Goal: Entertainment & Leisure: Consume media (video, audio)

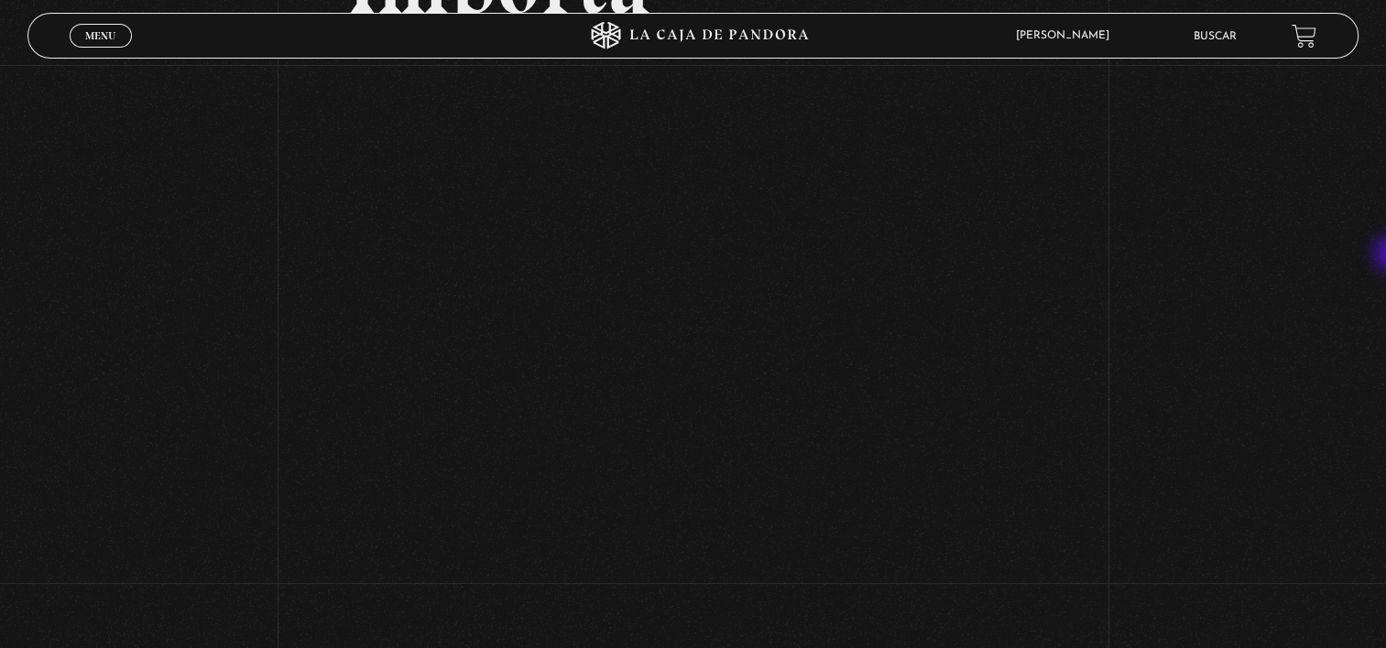
scroll to position [396, 0]
click at [243, 343] on div "Volver Setiembre 16 3:15pm CRC AmoLosLunes Entorno Sí Importa" at bounding box center [693, 267] width 1386 height 1197
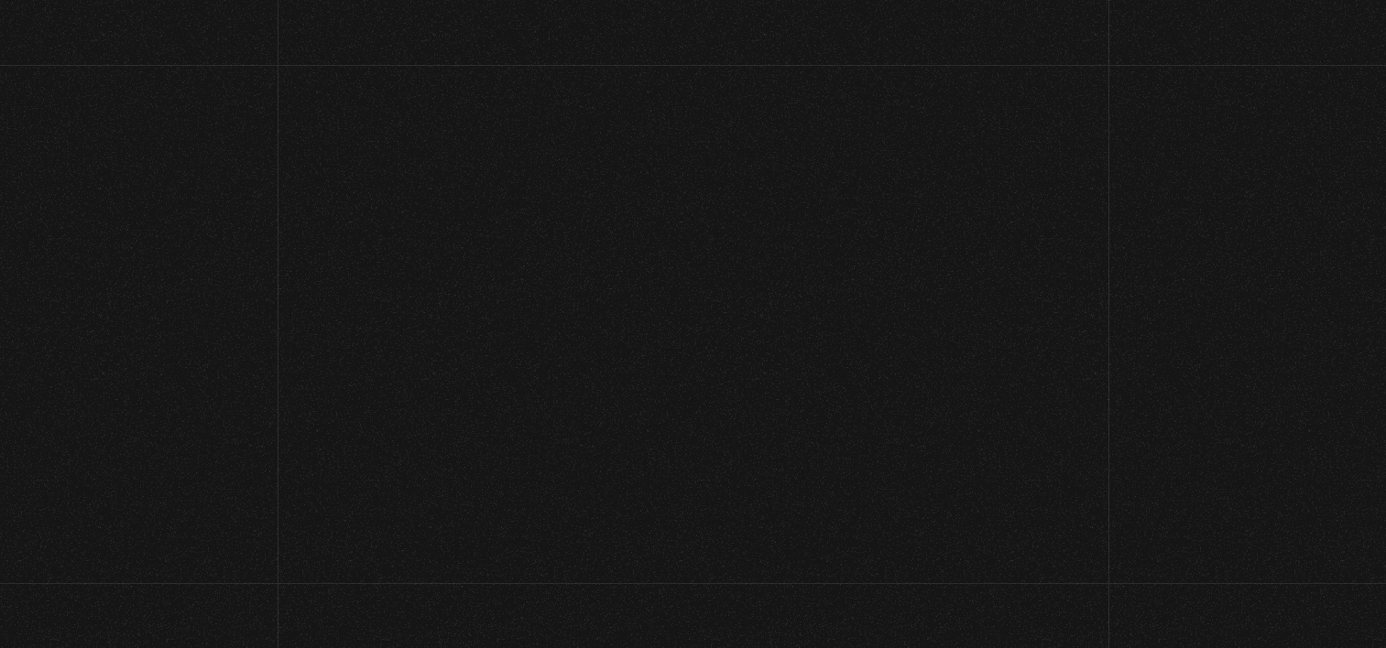
scroll to position [404, 0]
